Goal: Task Accomplishment & Management: Use online tool/utility

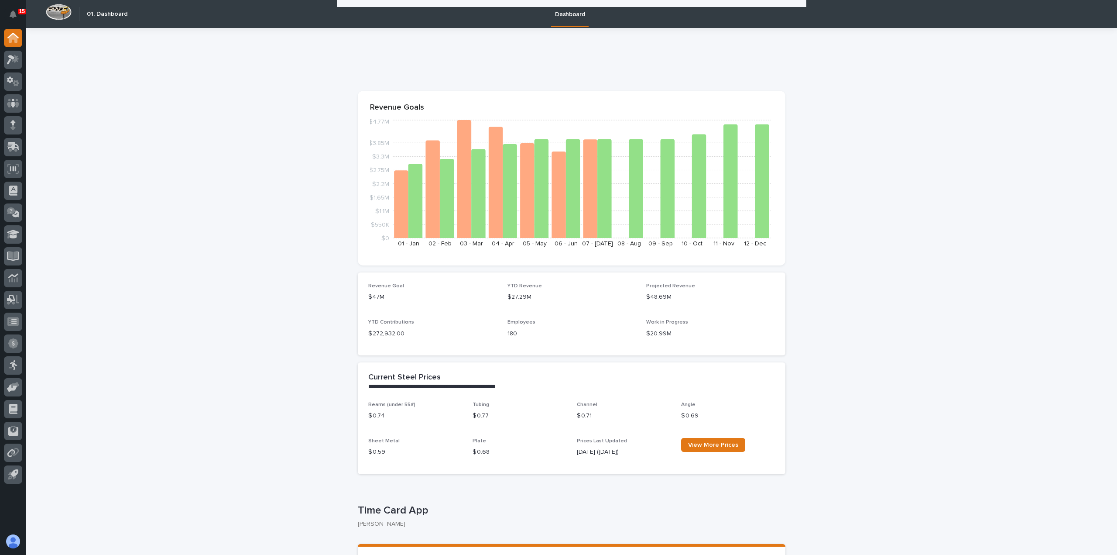
scroll to position [829, 0]
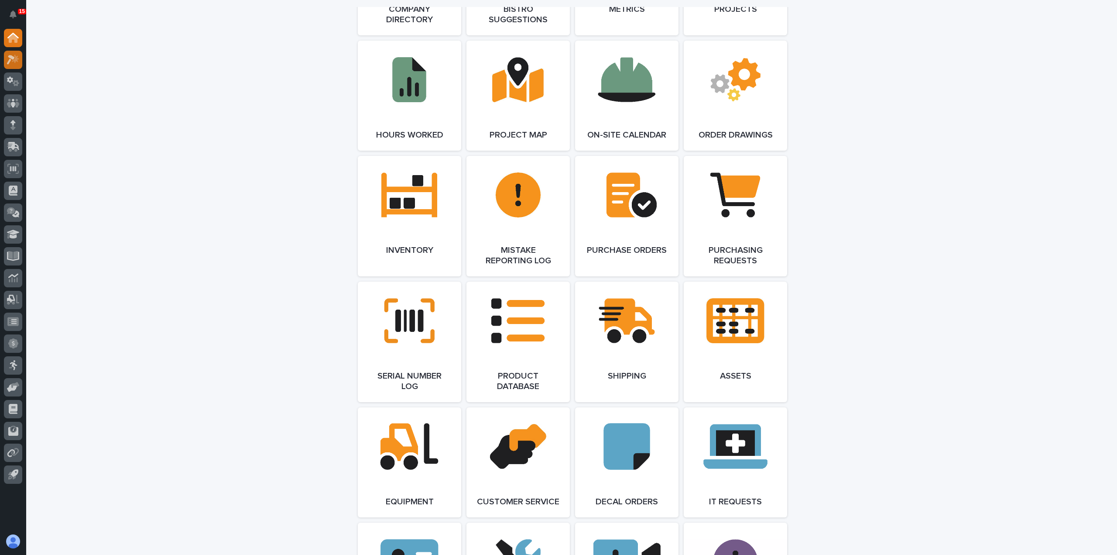
click at [19, 63] on icon at bounding box center [13, 60] width 13 height 10
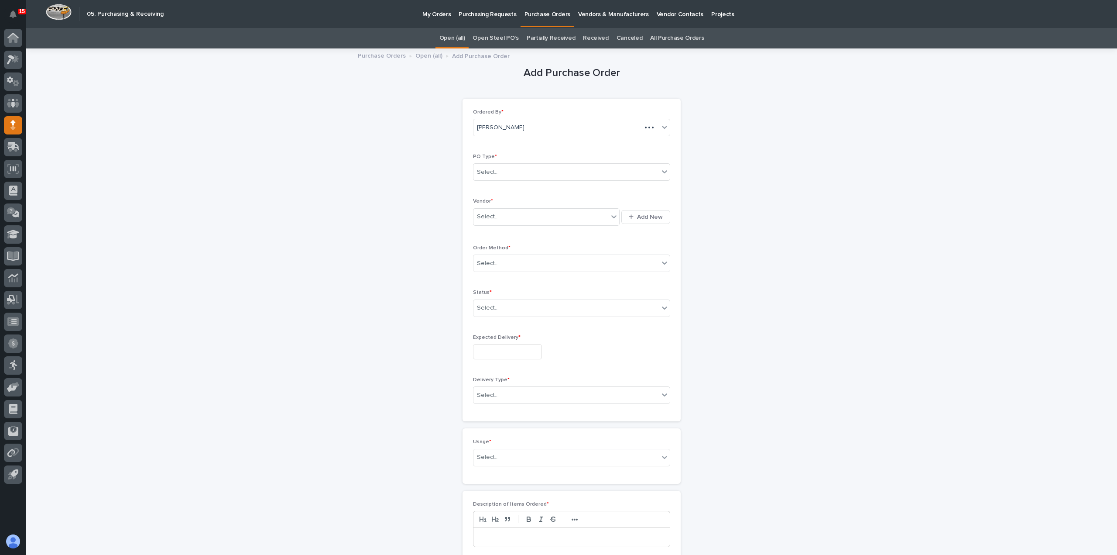
scroll to position [28, 0]
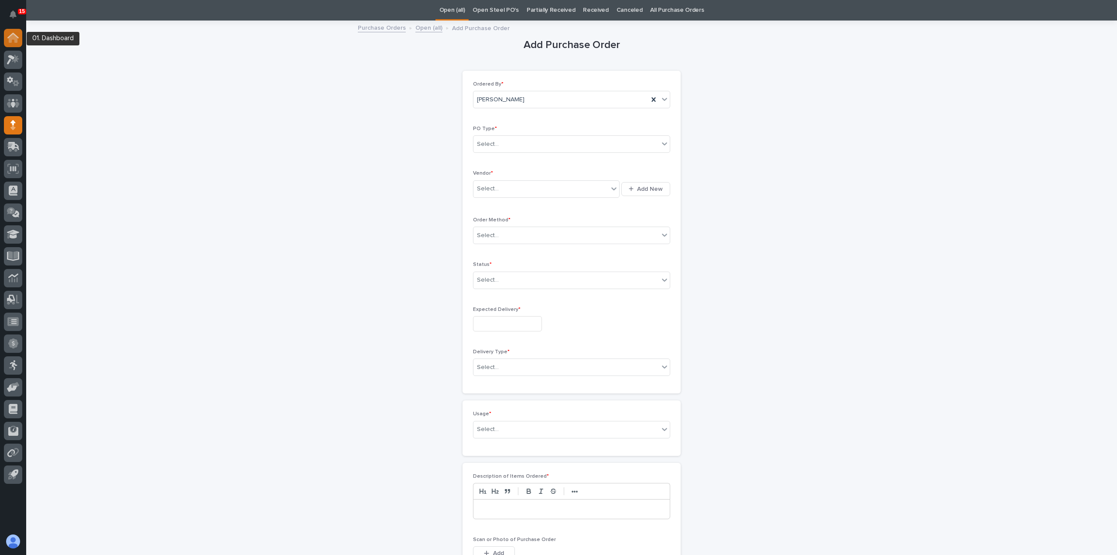
click at [16, 44] on div at bounding box center [13, 38] width 18 height 18
